Goal: Task Accomplishment & Management: Manage account settings

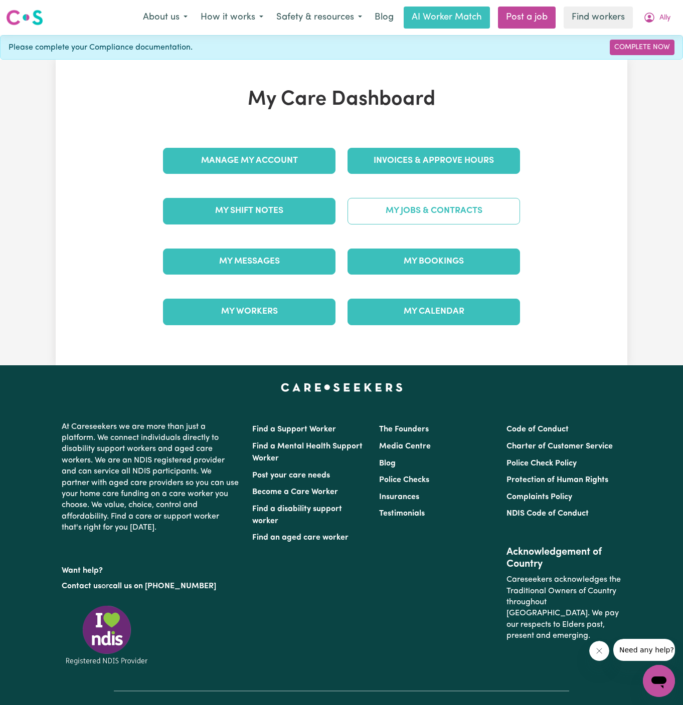
click at [462, 213] on link "My Jobs & Contracts" at bounding box center [433, 211] width 172 height 26
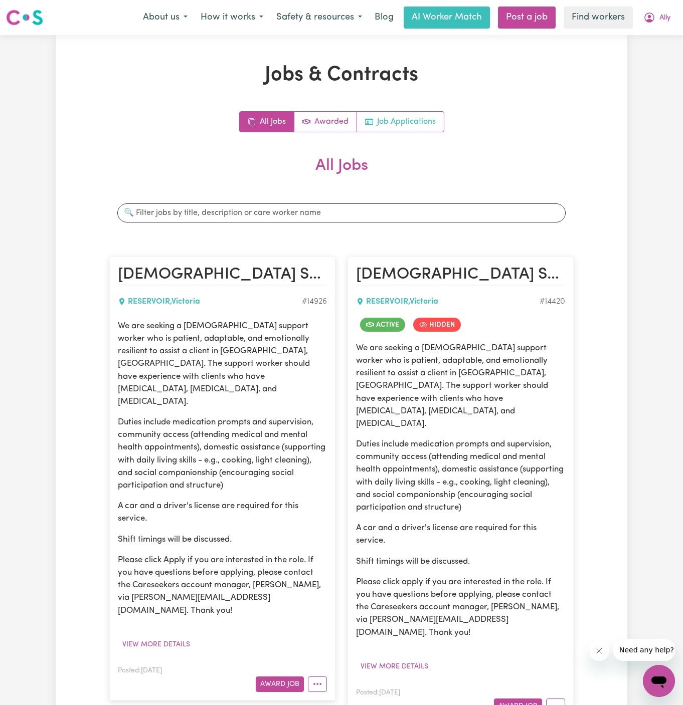
click at [408, 115] on link "Job Applications" at bounding box center [400, 122] width 87 height 20
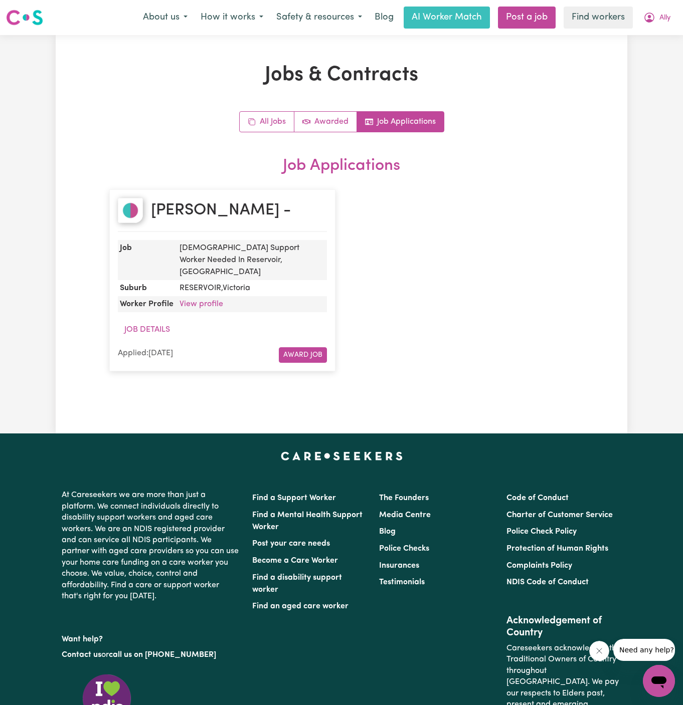
click at [263, 210] on div "[PERSON_NAME] -" at bounding box center [222, 215] width 209 height 34
copy h2 "[PERSON_NAME] -"
click at [205, 296] on dd "View profile" at bounding box center [250, 304] width 151 height 16
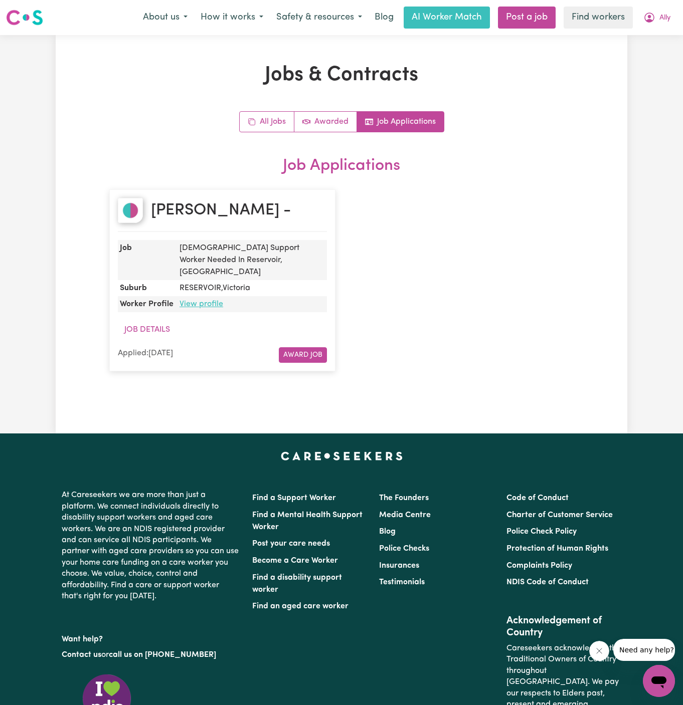
click at [205, 300] on link "View profile" at bounding box center [201, 304] width 44 height 8
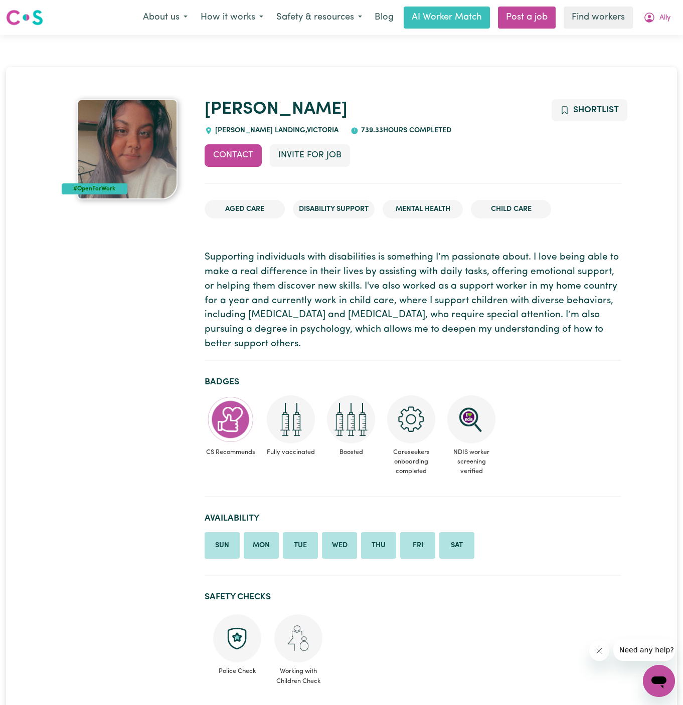
click at [277, 131] on span "WILLIAMS LANDING , Victoria" at bounding box center [276, 131] width 126 height 8
drag, startPoint x: 280, startPoint y: 131, endPoint x: 217, endPoint y: 130, distance: 63.2
click at [217, 130] on span "WILLIAMS LANDING , Victoria" at bounding box center [276, 131] width 126 height 8
copy span "WILLIAMS LANDING"
